Goal: Navigation & Orientation: Find specific page/section

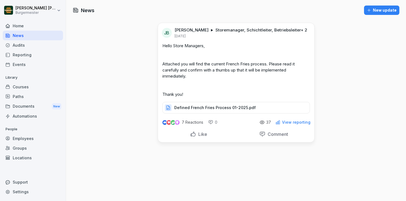
click at [31, 27] on div "Home" at bounding box center [33, 26] width 60 height 10
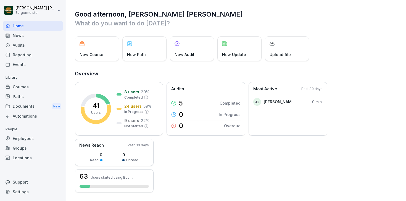
click at [31, 109] on div "Documents New" at bounding box center [33, 106] width 60 height 10
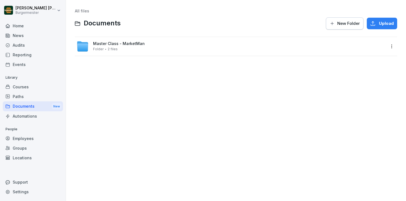
click at [30, 46] on div "Audits" at bounding box center [33, 45] width 60 height 10
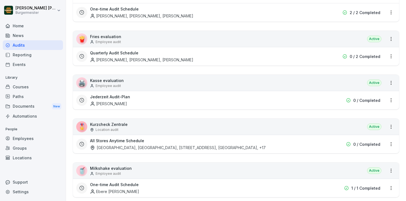
scroll to position [99, 0]
